Goal: Find contact information: Obtain details needed to contact an individual or organization

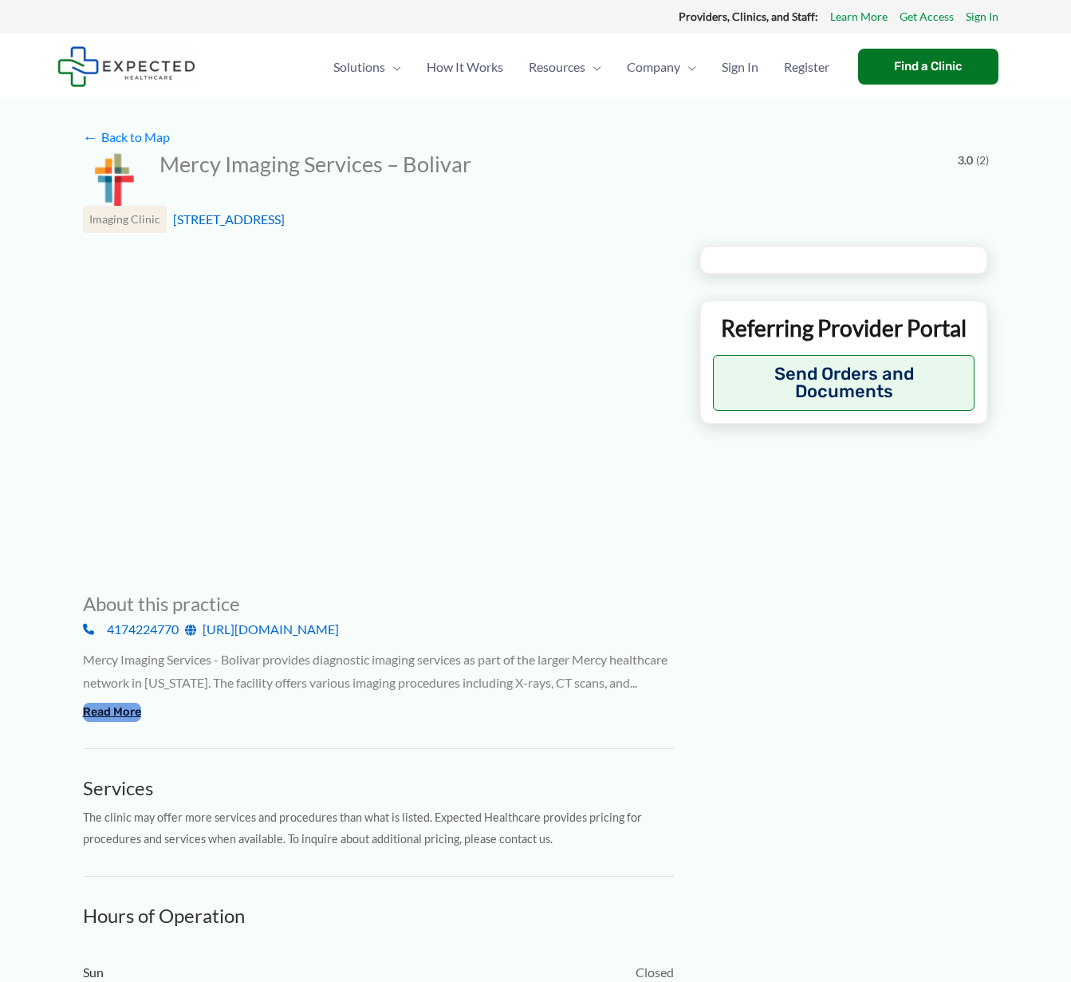
click at [112, 722] on button "Read More" at bounding box center [112, 712] width 58 height 19
click at [102, 722] on button "Read More" at bounding box center [112, 712] width 58 height 19
click at [114, 722] on button "Read More" at bounding box center [112, 712] width 58 height 19
click at [259, 224] on link "[STREET_ADDRESS]" at bounding box center [229, 218] width 112 height 15
